Goal: Information Seeking & Learning: Learn about a topic

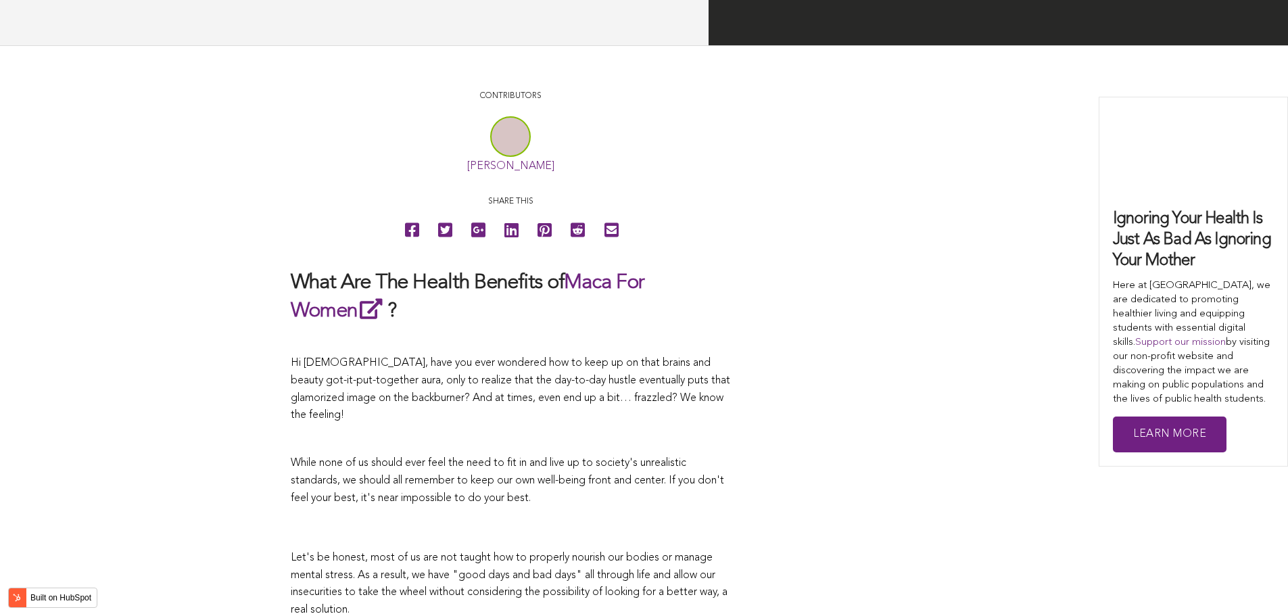
scroll to position [2497, 0]
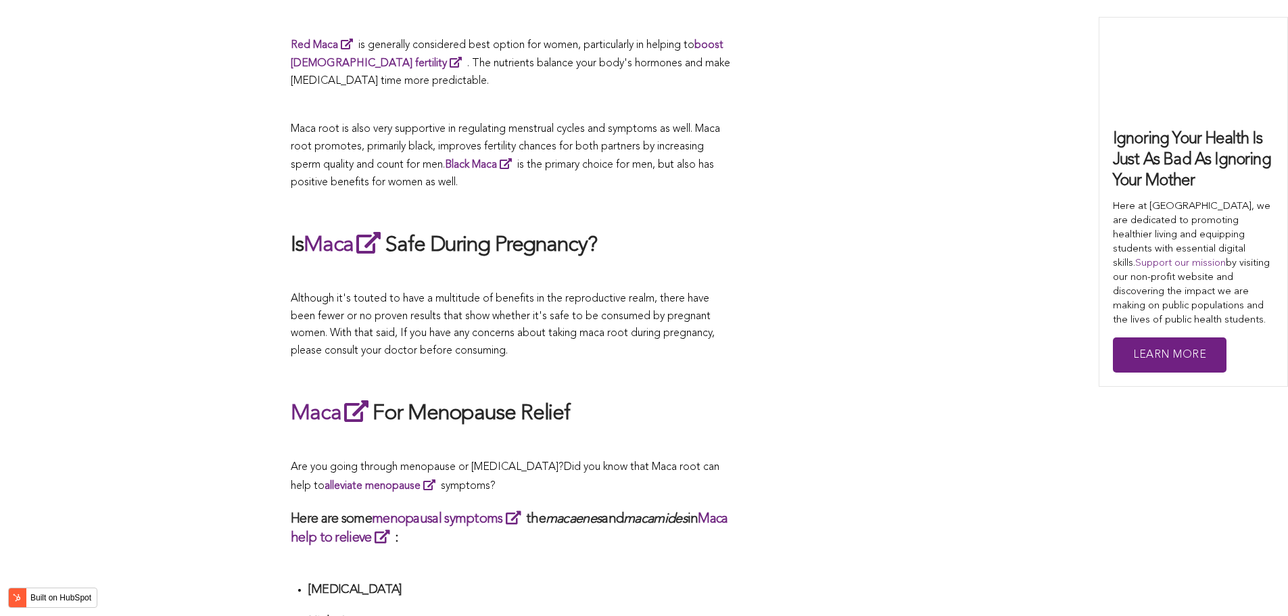
click at [707, 308] on span "Although it's touted to have a multitude of benefits in the reproductive realm,…" at bounding box center [503, 324] width 424 height 63
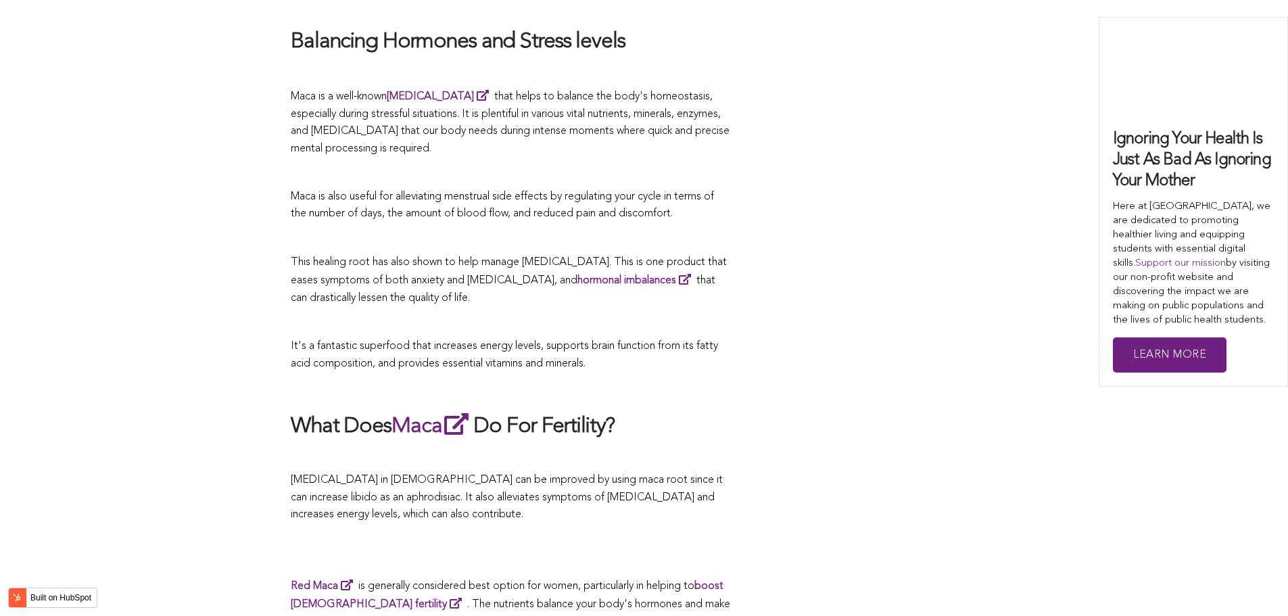
scroll to position [3023, 0]
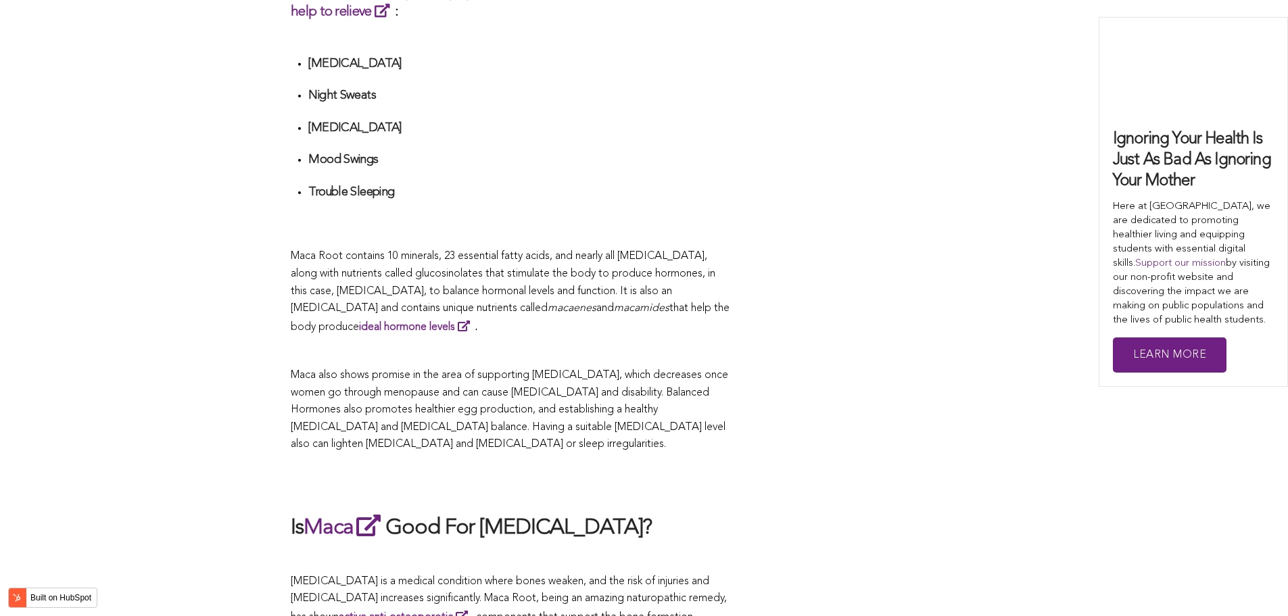
click at [632, 343] on p at bounding box center [510, 352] width 439 height 18
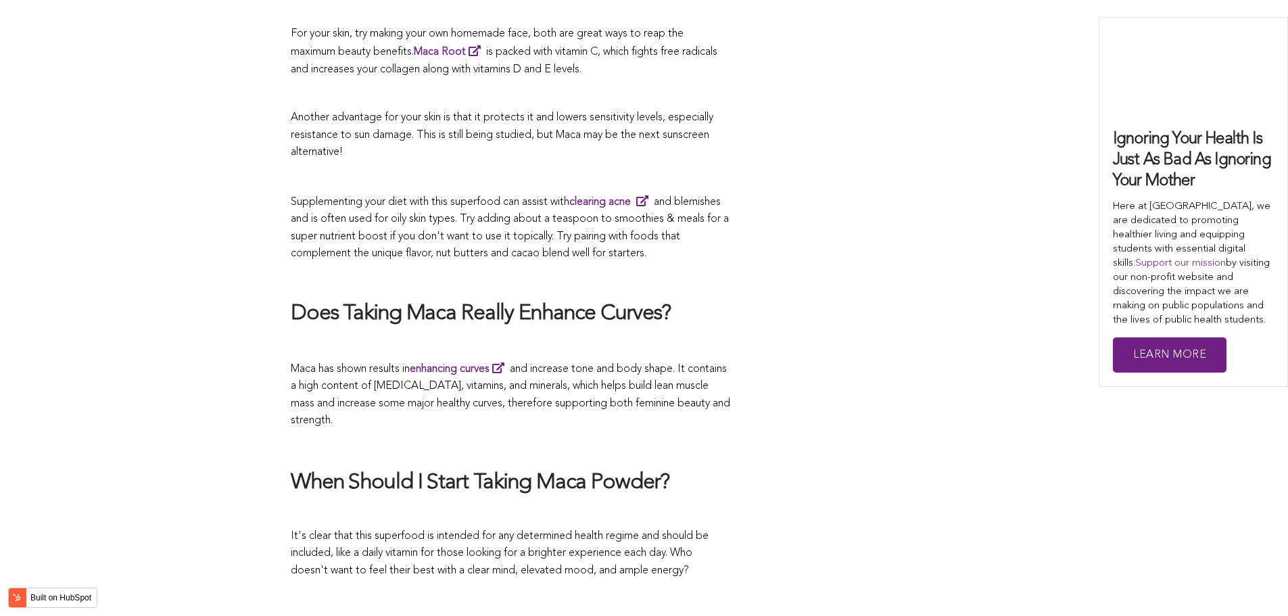
click at [653, 364] on span "Maca has shown results in enhancing curves and increase tone and body shape. It…" at bounding box center [510, 395] width 439 height 63
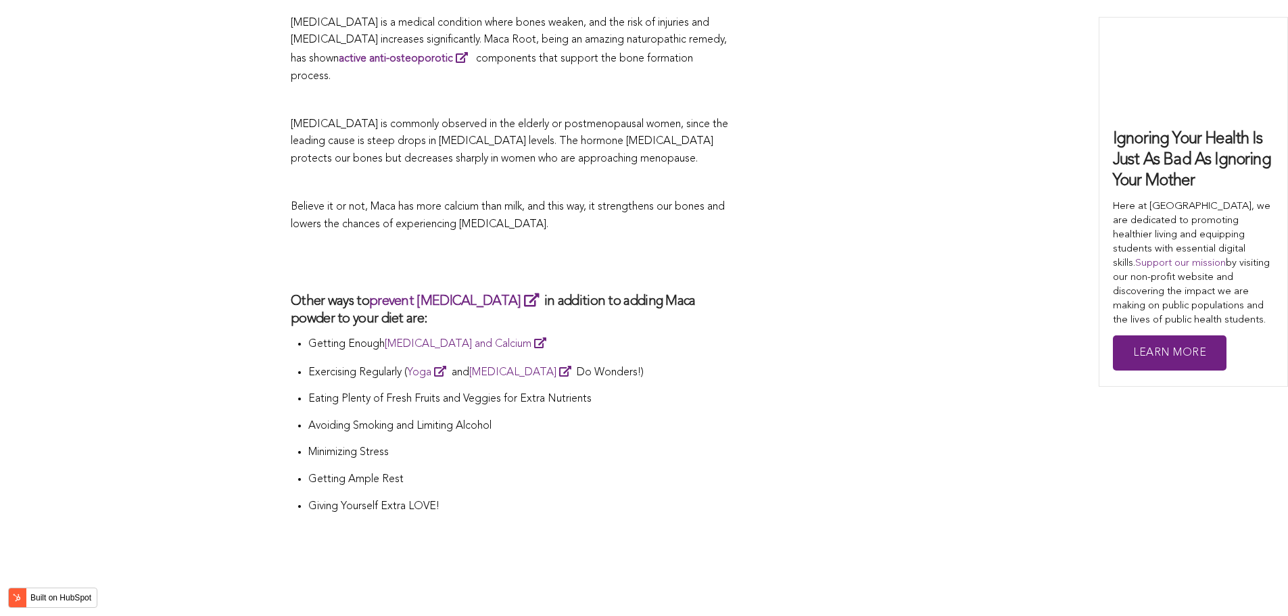
scroll to position [4264, 0]
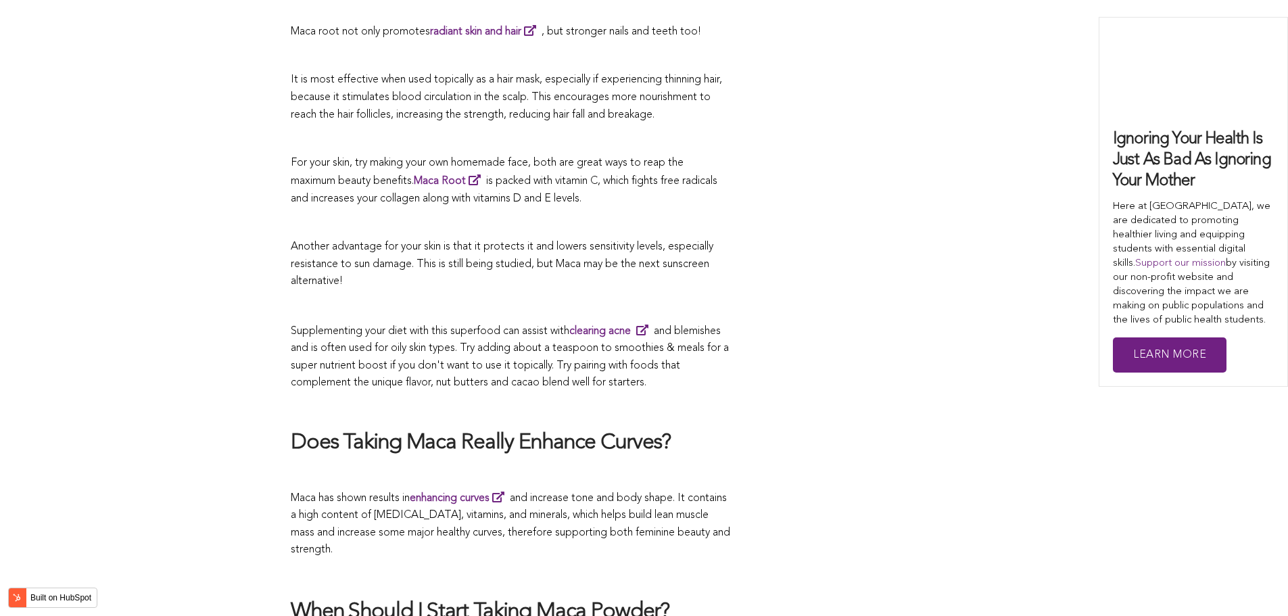
click at [533, 322] on p "Supplementing your diet with this superfood can assist with clearing acne and b…" at bounding box center [510, 357] width 439 height 70
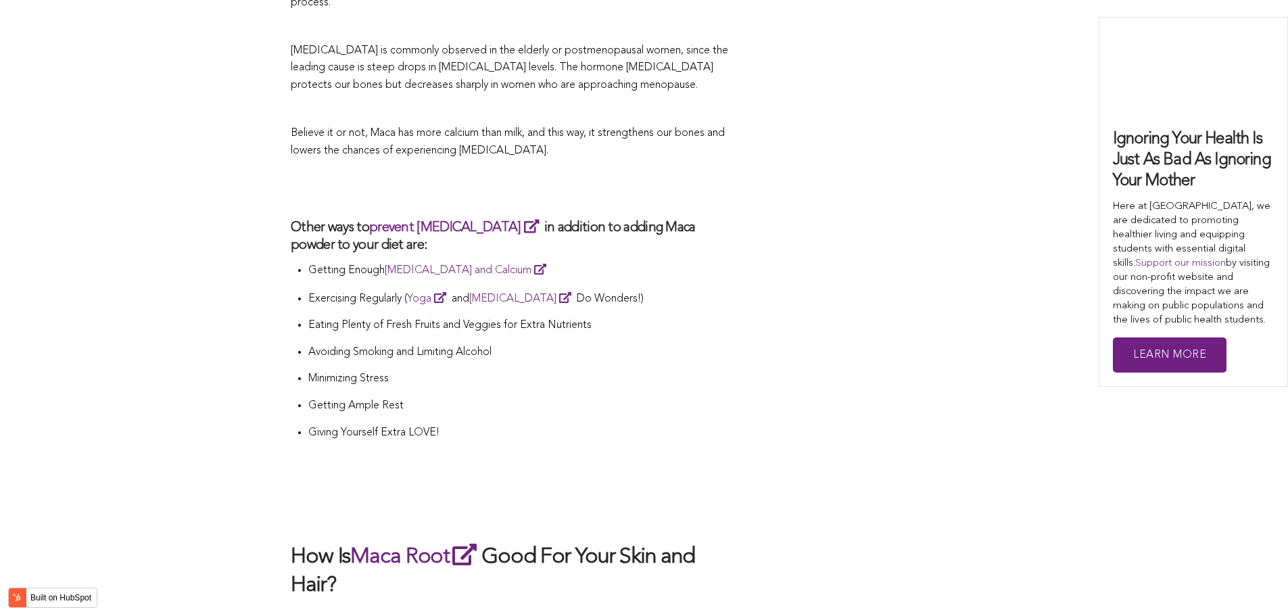
scroll to position [2997, 0]
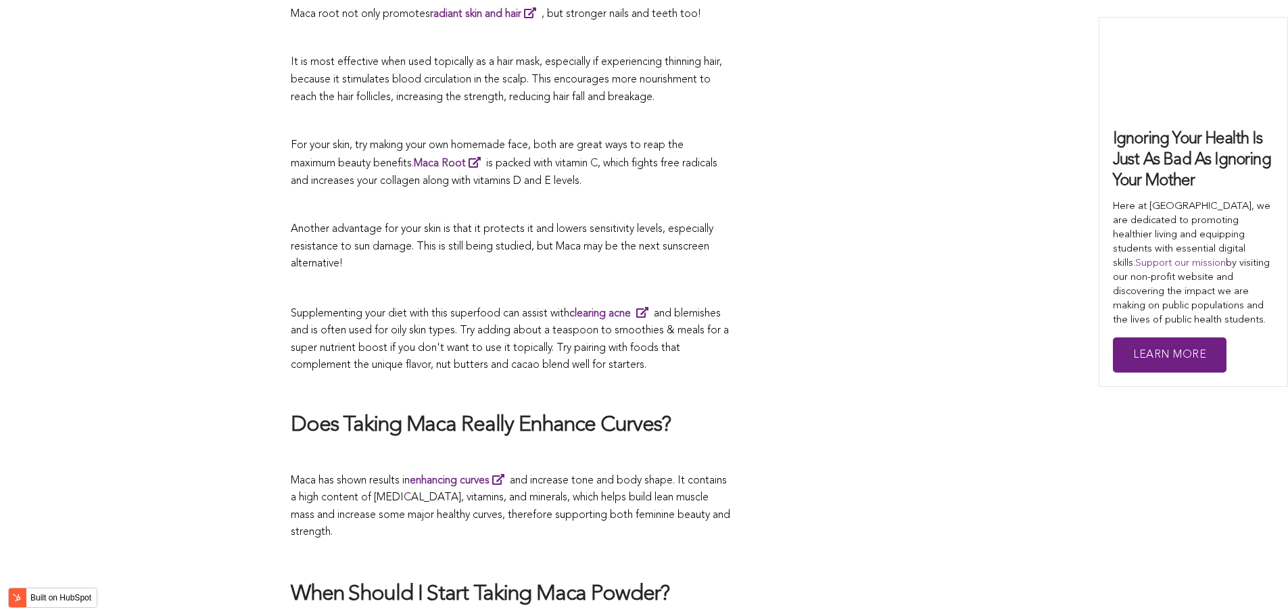
scroll to position [2794, 0]
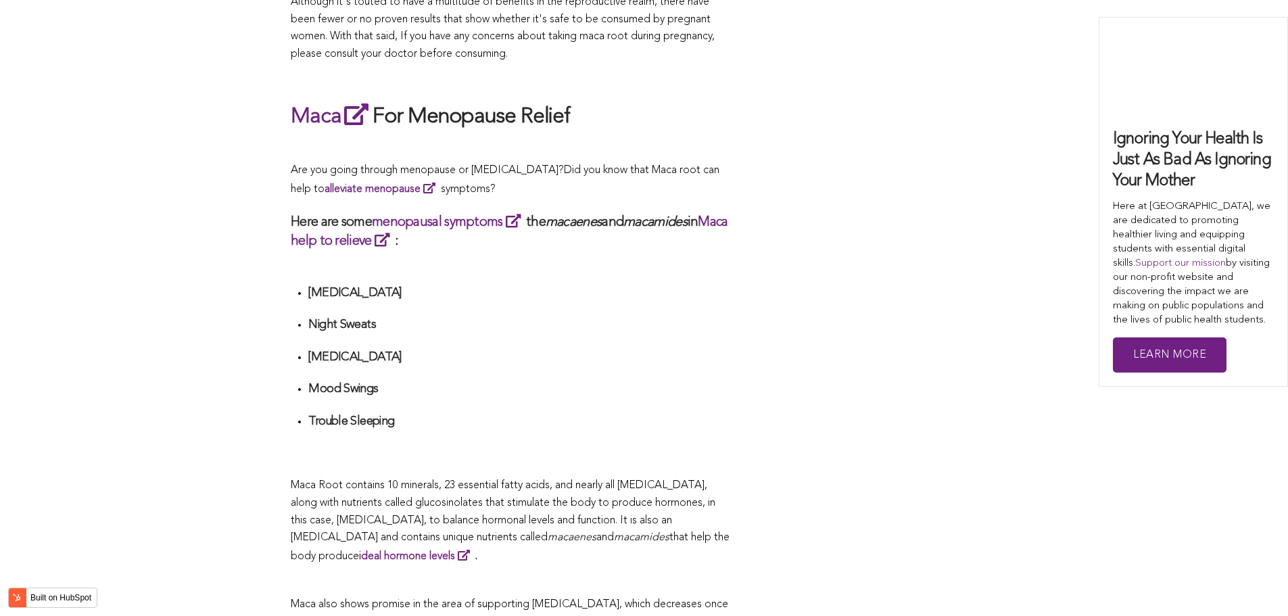
click at [542, 308] on ul "[MEDICAL_DATA] Night Sweats [MEDICAL_DATA] Mood Swings Trouble Sleeping" at bounding box center [519, 373] width 422 height 176
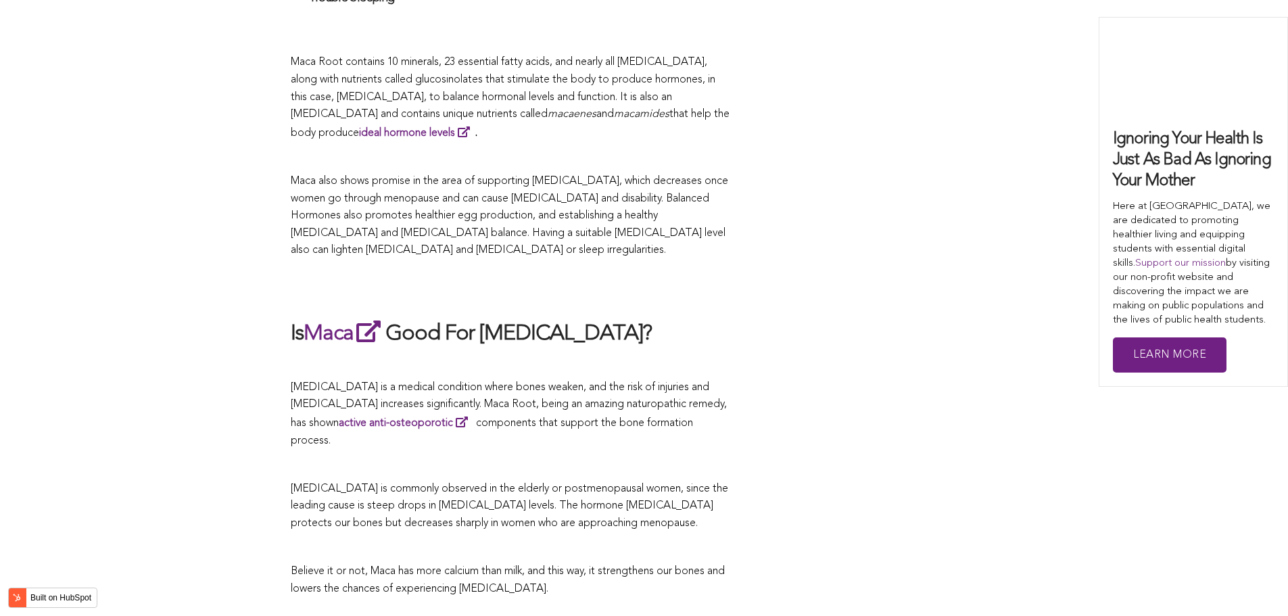
click at [579, 318] on h2 "Is Maca Good For [MEDICAL_DATA]?" at bounding box center [510, 333] width 439 height 31
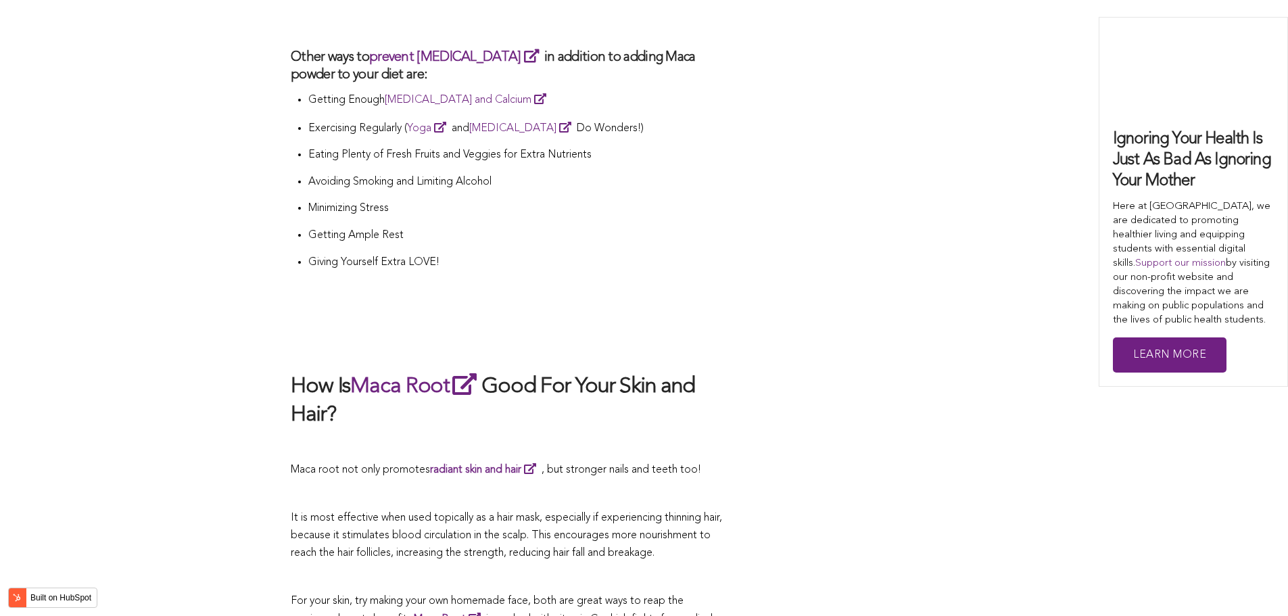
scroll to position [3174, 0]
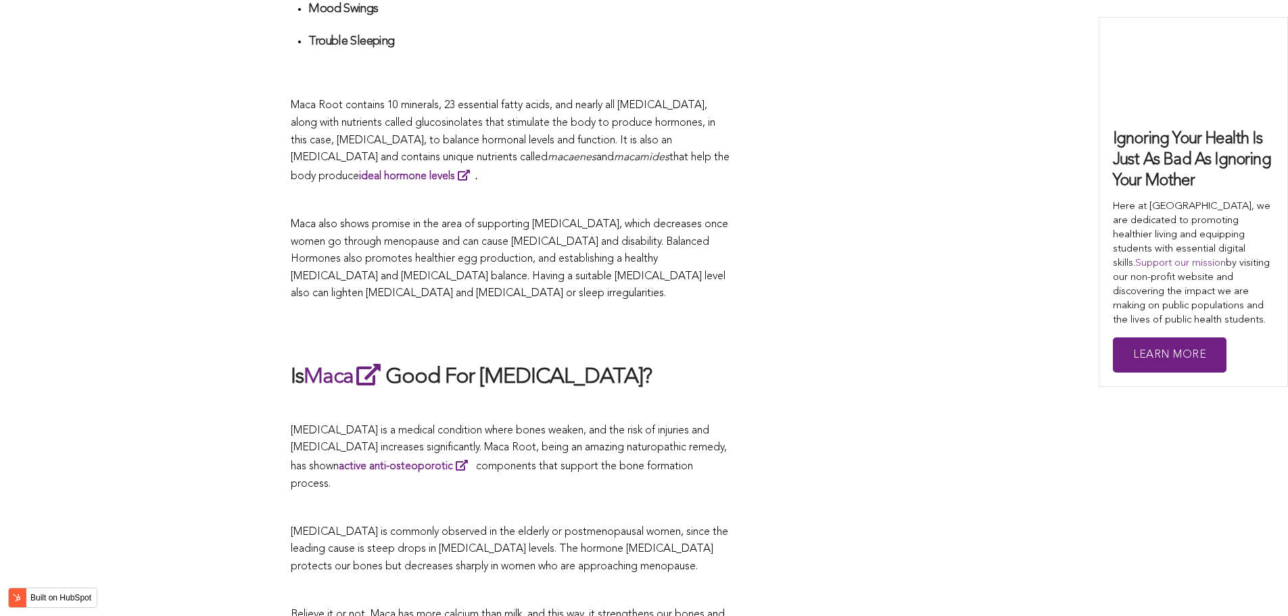
click at [671, 316] on h2 at bounding box center [510, 331] width 439 height 31
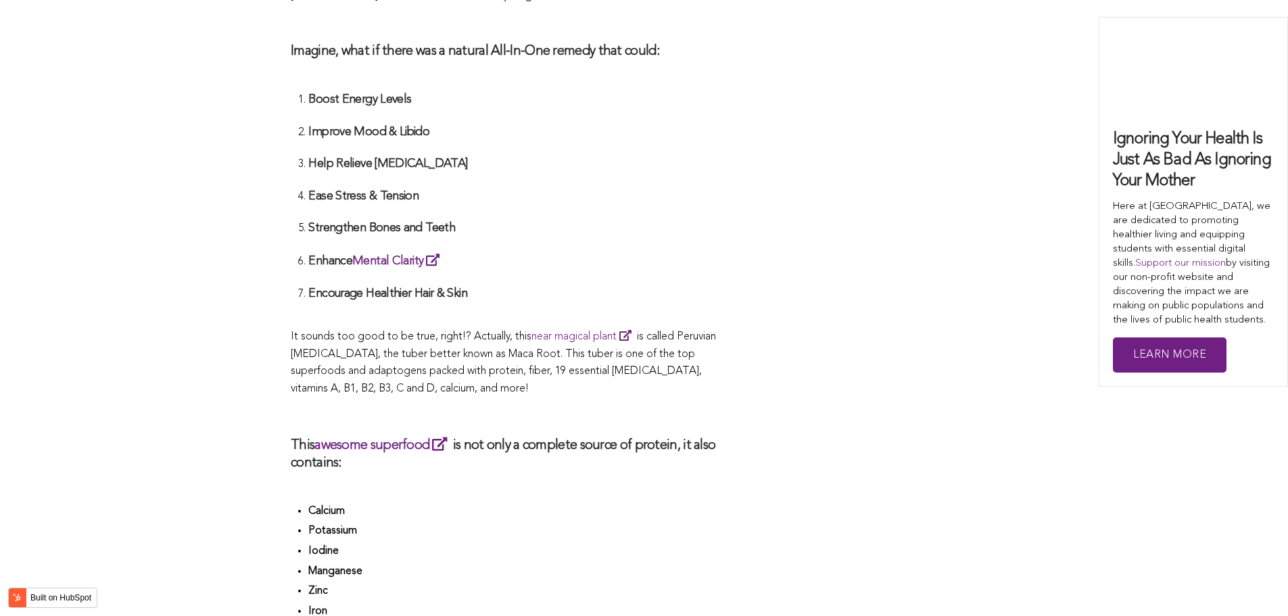
scroll to position [3325, 0]
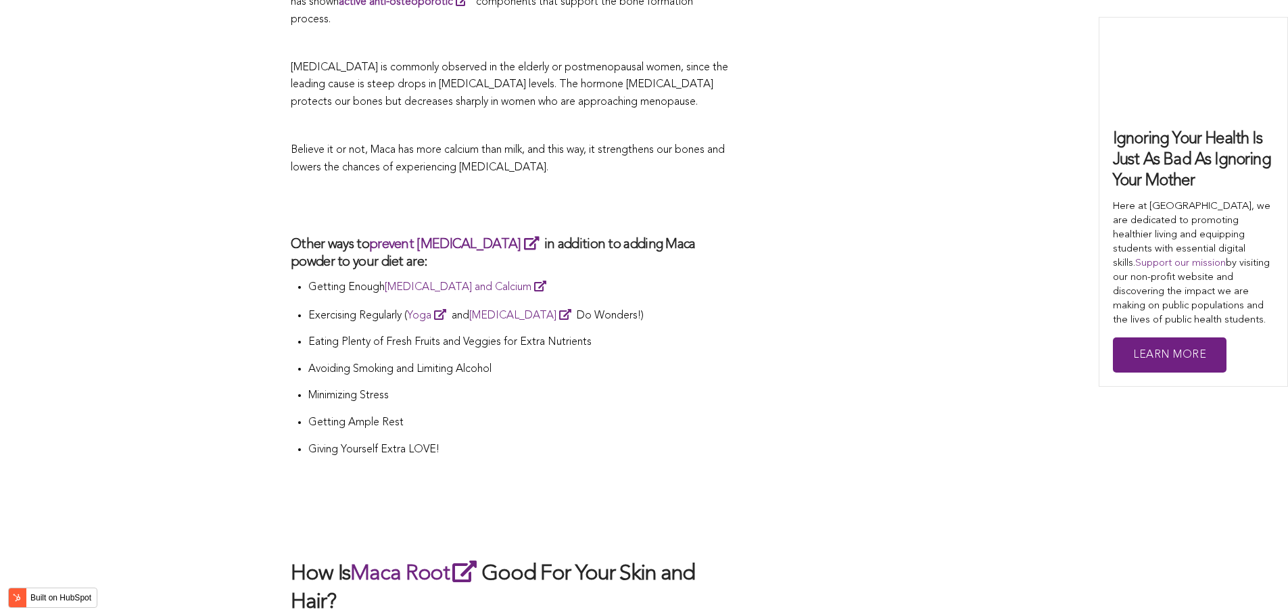
click at [516, 361] on p "Avoiding Smoking and Limiting Alcohol" at bounding box center [519, 370] width 422 height 18
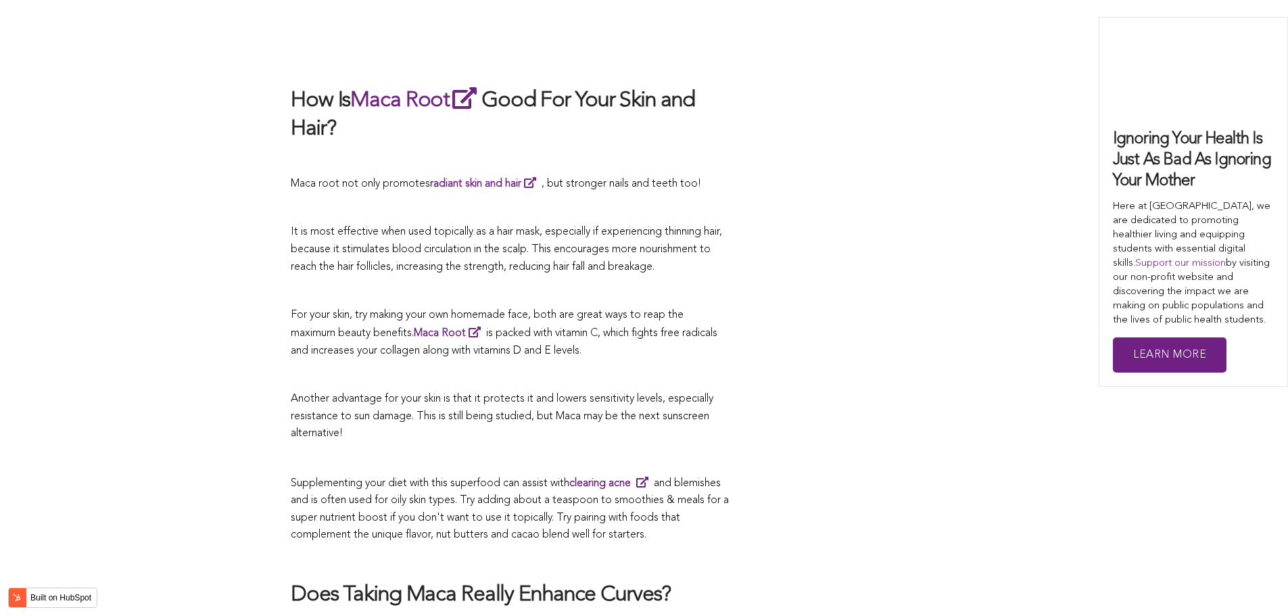
scroll to position [3730, 0]
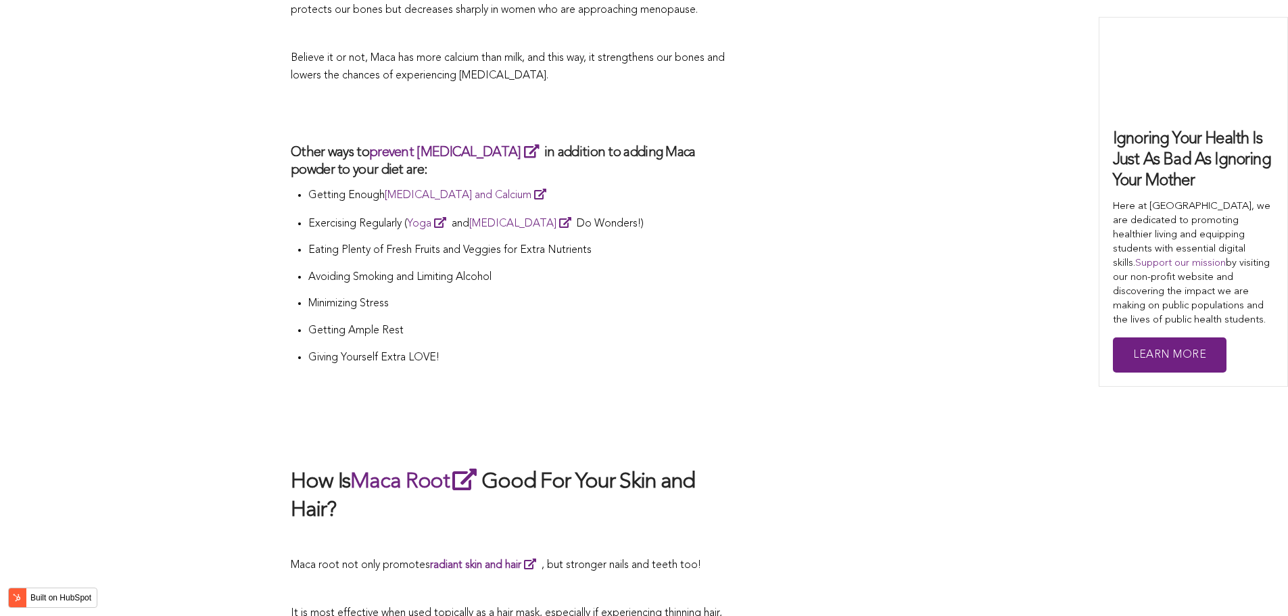
click at [387, 350] on p "Giving Yourself Extra LOVE!" at bounding box center [519, 359] width 422 height 18
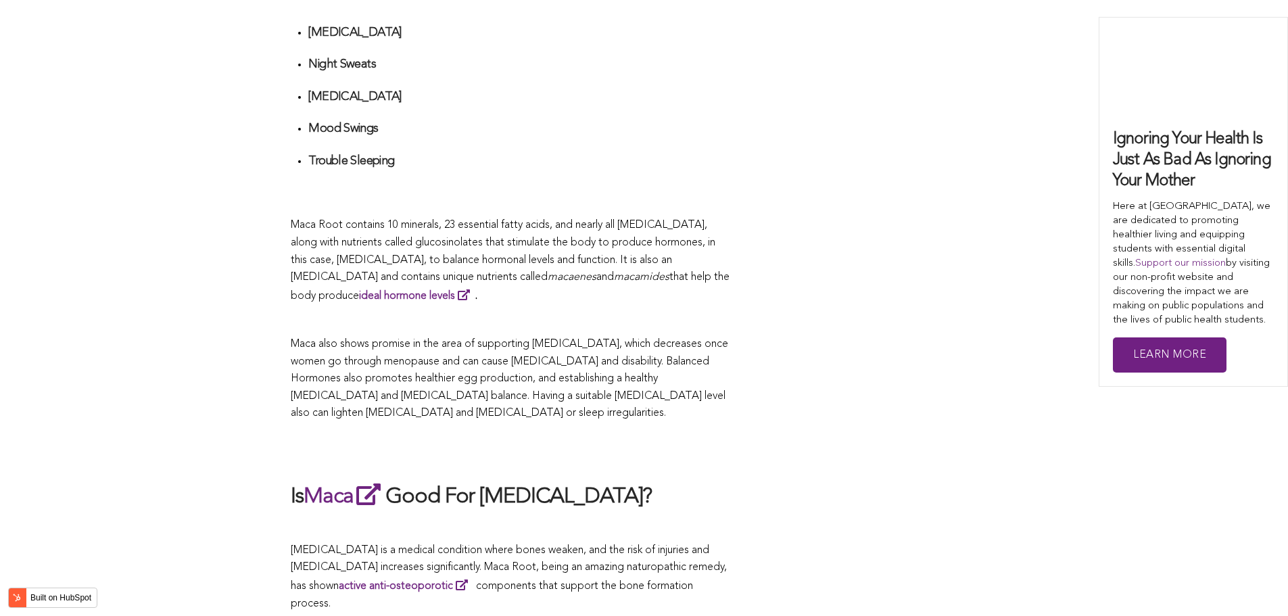
scroll to position [4336, 0]
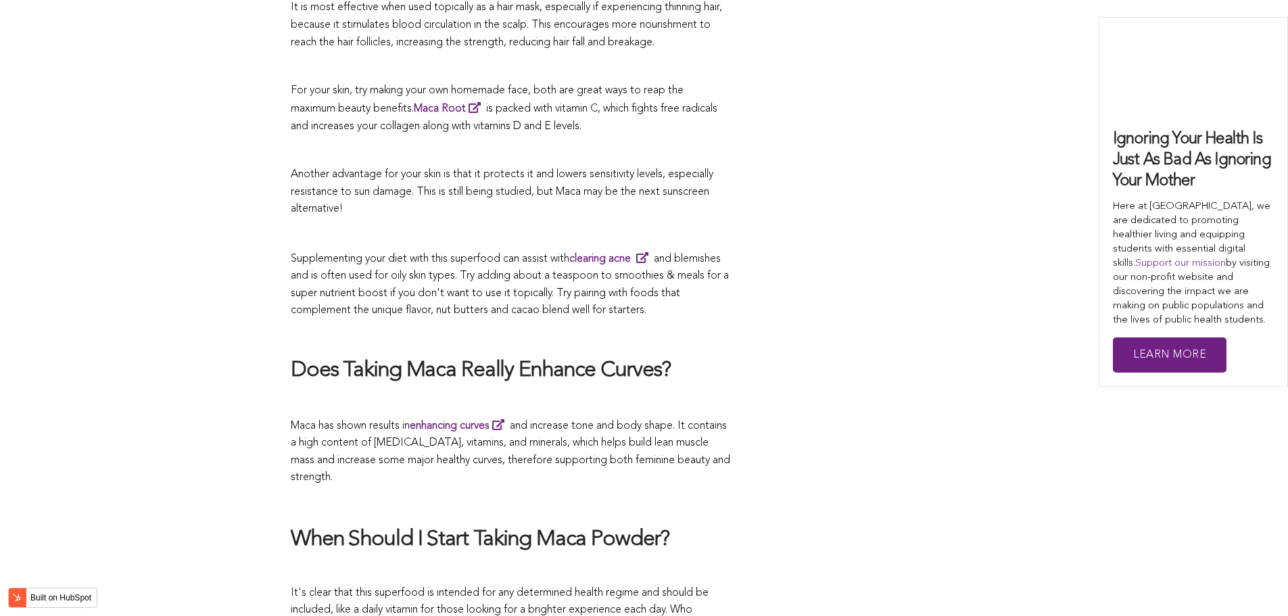
click at [657, 357] on h2 "Does Taking Maca Really Enhance Curves?" at bounding box center [510, 371] width 439 height 28
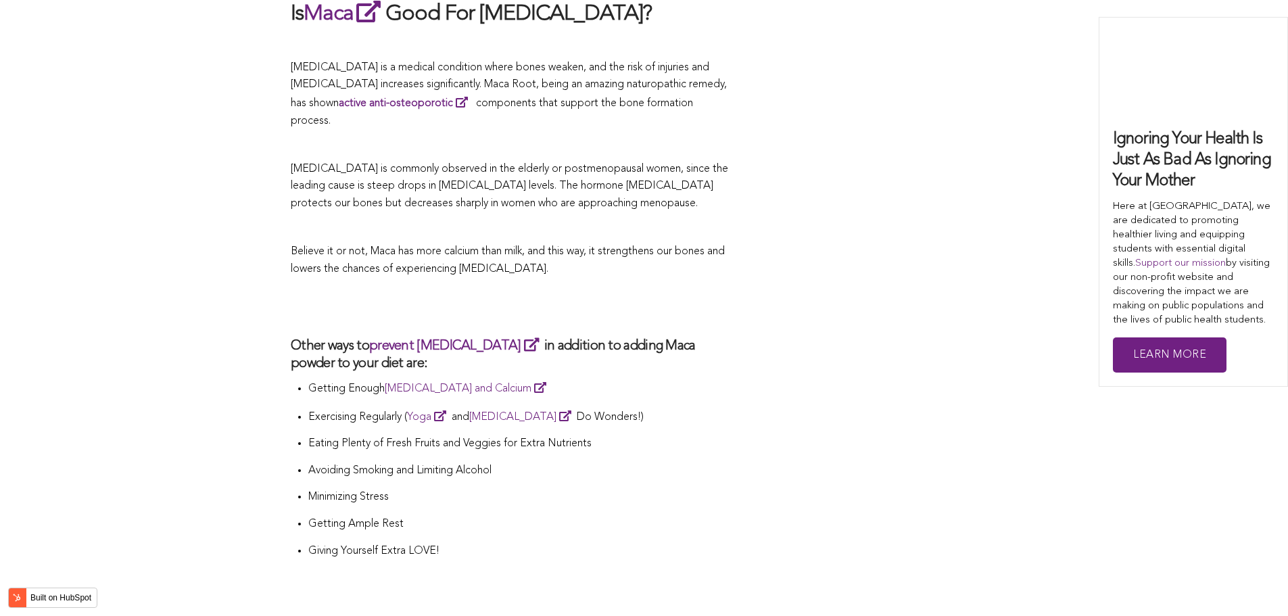
click at [623, 336] on h3 "Other ways to prevent [MEDICAL_DATA] in addition to adding Maca powder to your …" at bounding box center [510, 354] width 439 height 37
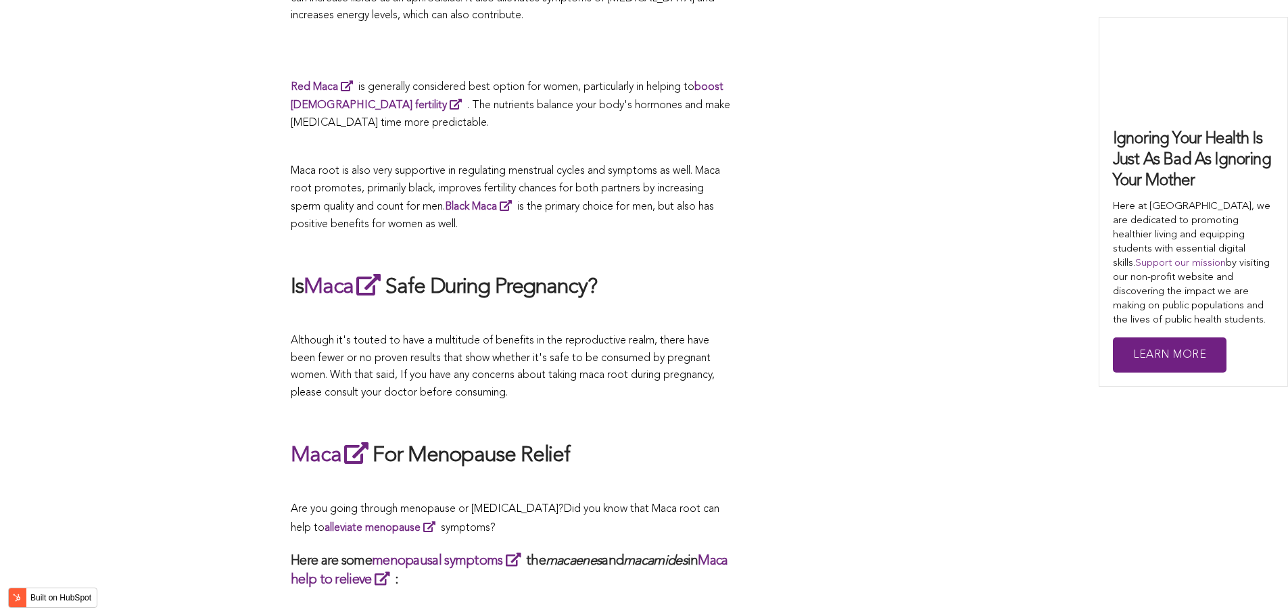
scroll to position [2388, 0]
